Goal: Task Accomplishment & Management: Complete application form

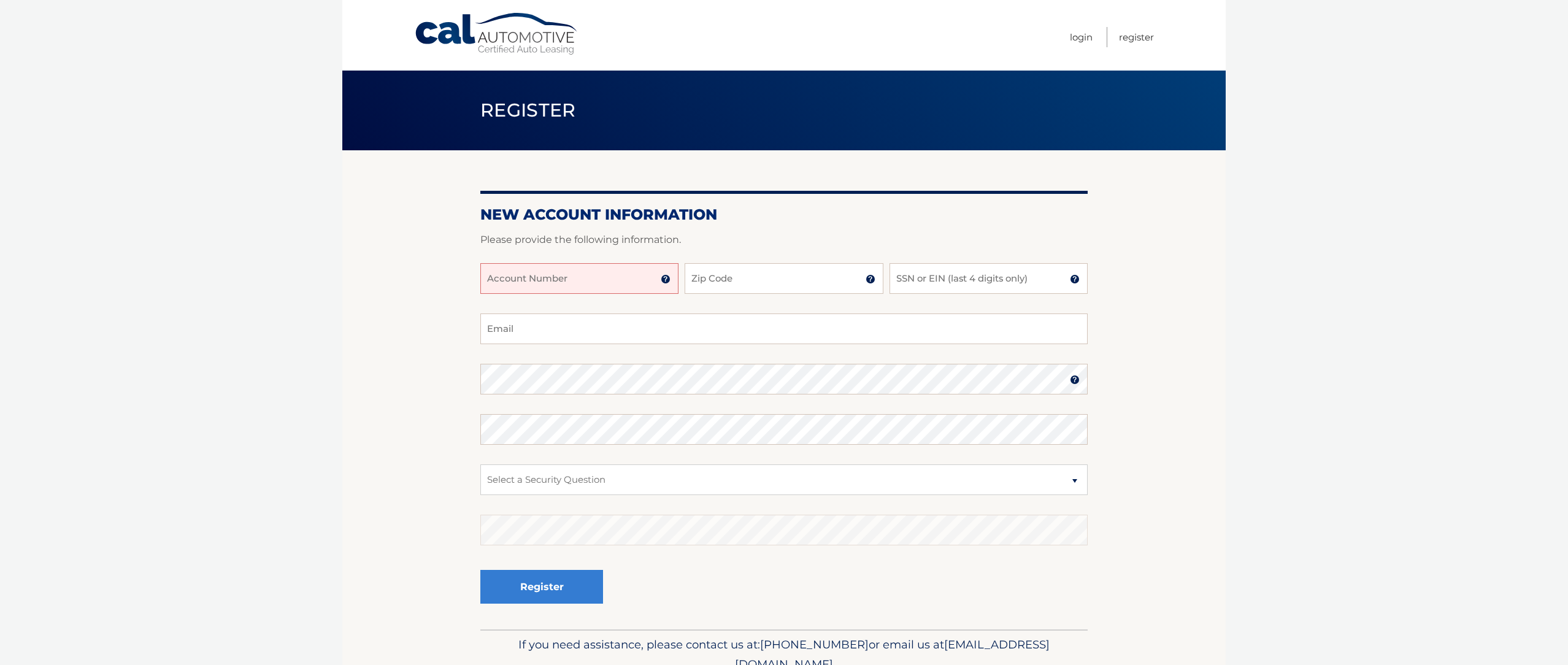
click at [548, 294] on input "Account Number" at bounding box center [579, 278] width 198 height 31
type input "5"
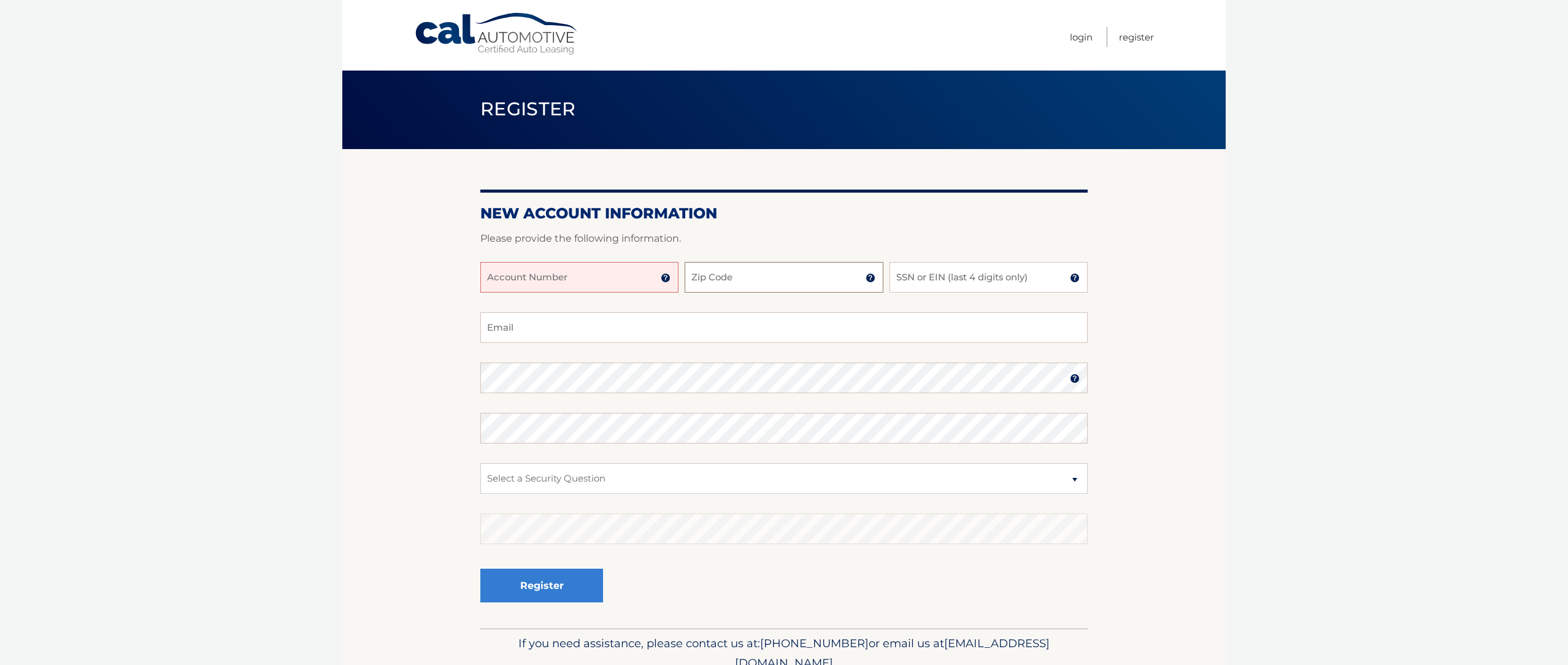
click at [759, 292] on input "Zip Code" at bounding box center [783, 277] width 198 height 31
type input "33484"
type input "[PERSON_NAME][EMAIL_ADDRESS][PERSON_NAME][DOMAIN_NAME]"
click at [951, 292] on input "SSN or EIN (last 4 digits only)" at bounding box center [988, 277] width 198 height 31
drag, startPoint x: 955, startPoint y: 296, endPoint x: 853, endPoint y: 292, distance: 102.1
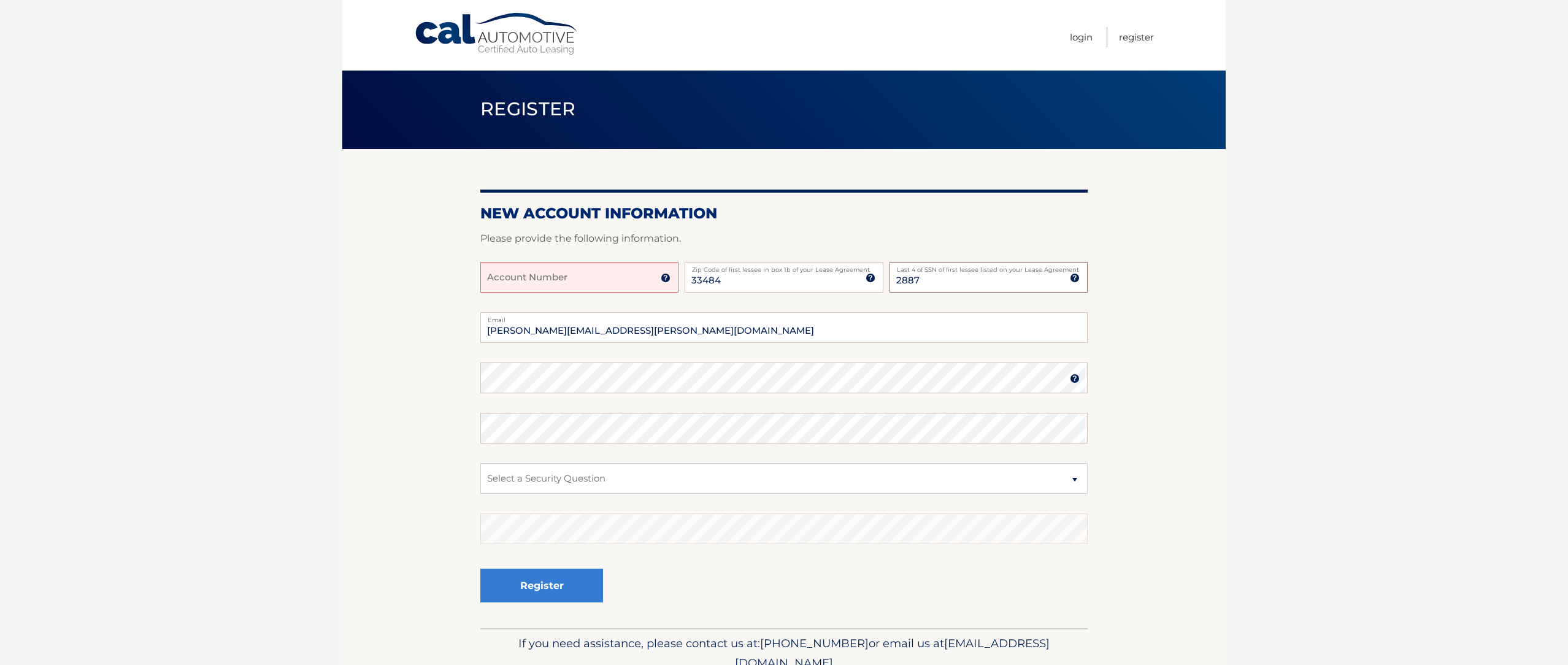
click at [853, 292] on div "Account Number 11 digit account number provided on your coupon book or Welcome …" at bounding box center [784, 287] width 608 height 51
type input "7631"
click at [1262, 325] on body "Cal Automotive Menu Login Register Register" at bounding box center [784, 332] width 1568 height 665
click at [668, 283] on img at bounding box center [665, 278] width 10 height 10
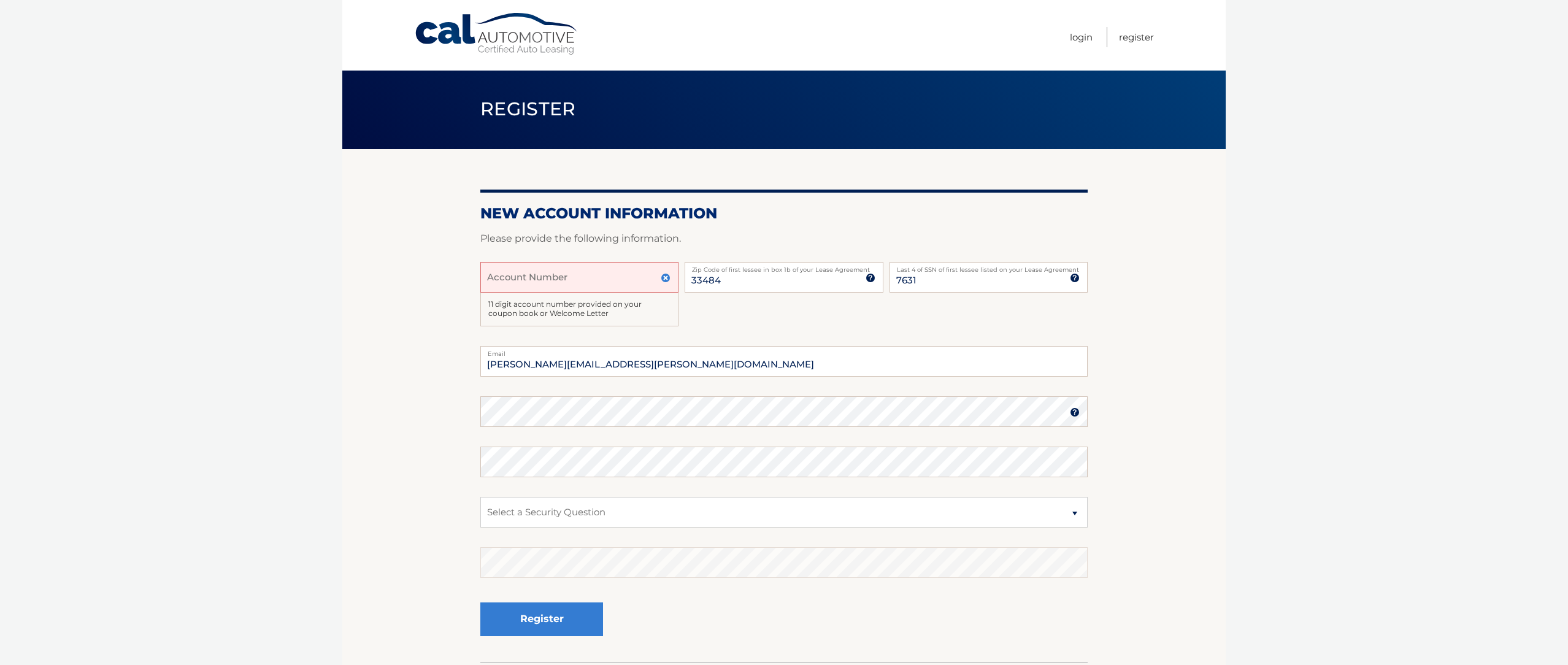
scroll to position [109, 0]
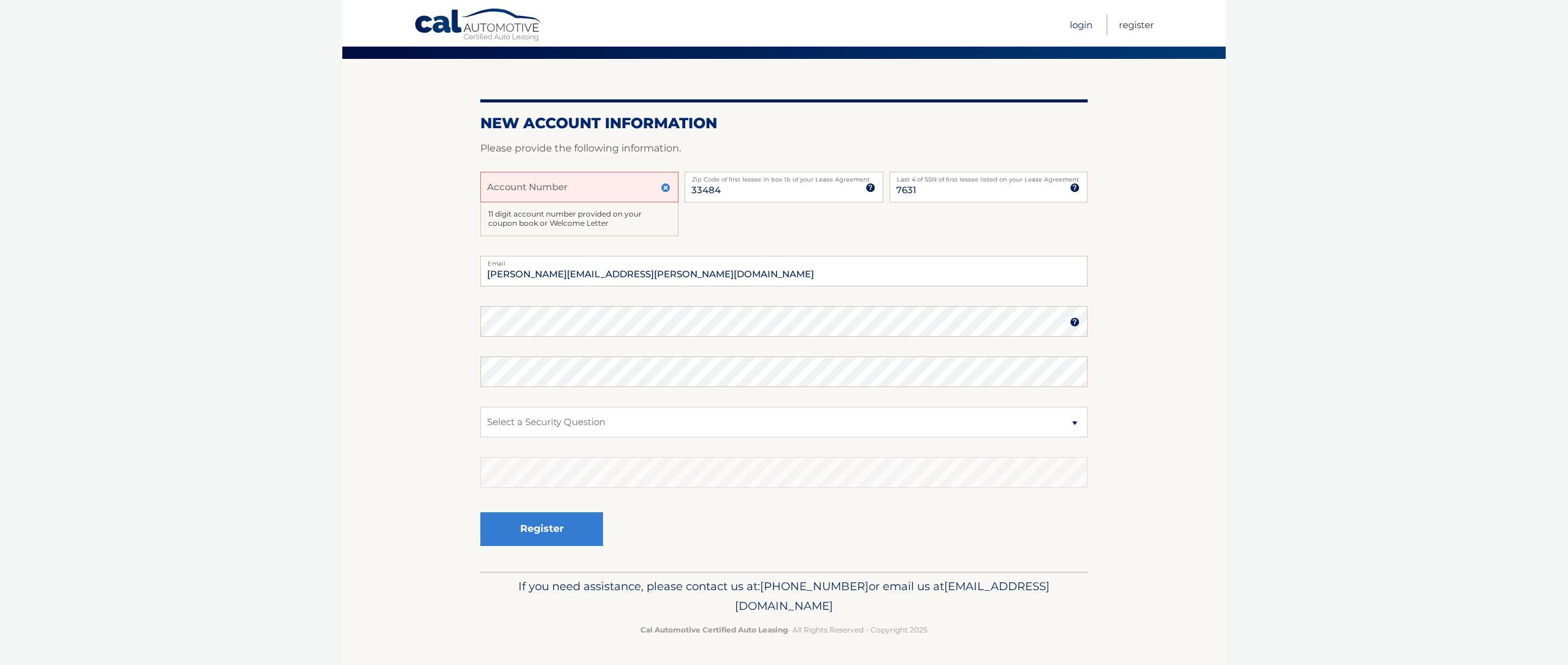
click at [1080, 26] on link "Login" at bounding box center [1082, 24] width 23 height 20
